Goal: Check status: Check status

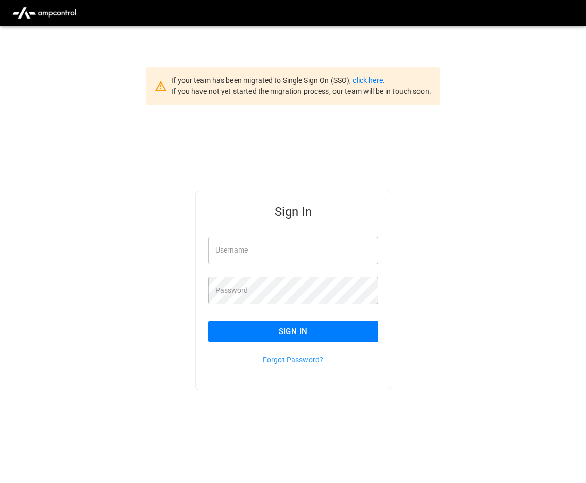
type input "**********"
click at [305, 330] on button "Sign In" at bounding box center [293, 331] width 170 height 22
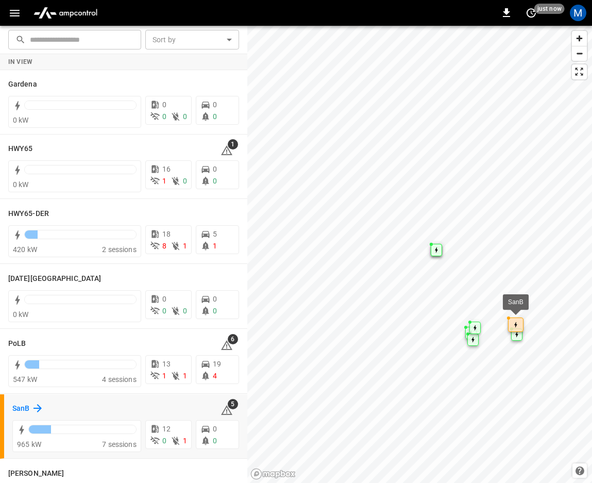
click at [28, 402] on div "SanB" at bounding box center [27, 408] width 31 height 12
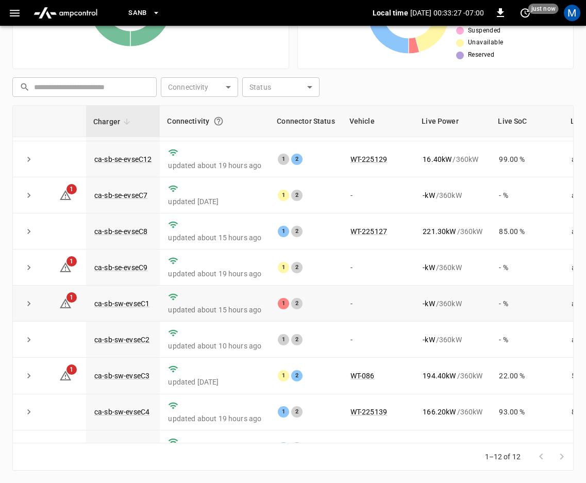
scroll to position [140, 0]
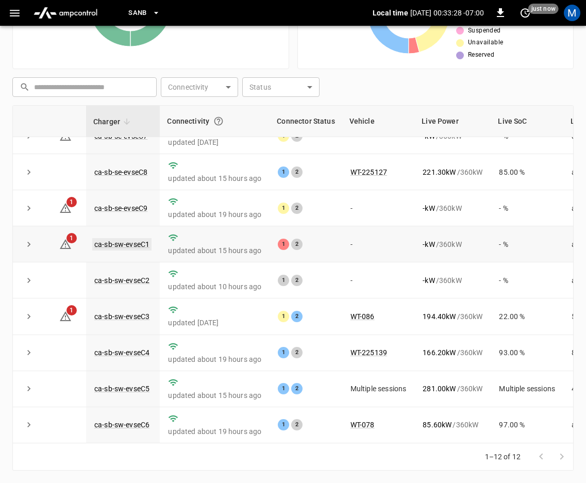
click at [130, 238] on link "ca-sb-sw-evseC1" at bounding box center [121, 244] width 59 height 12
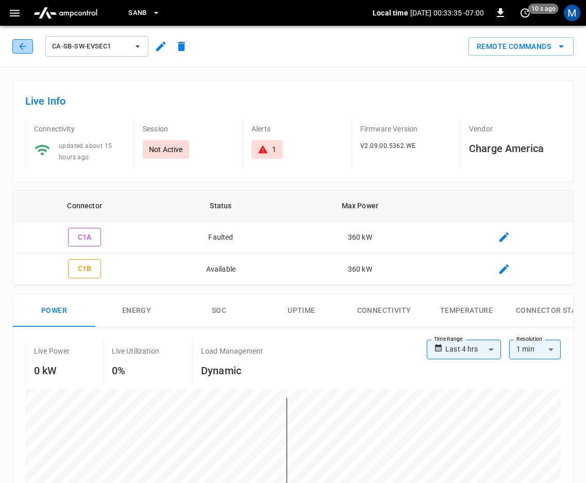
click at [17, 43] on button "button" at bounding box center [22, 46] width 21 height 14
